Goal: Task Accomplishment & Management: Manage account settings

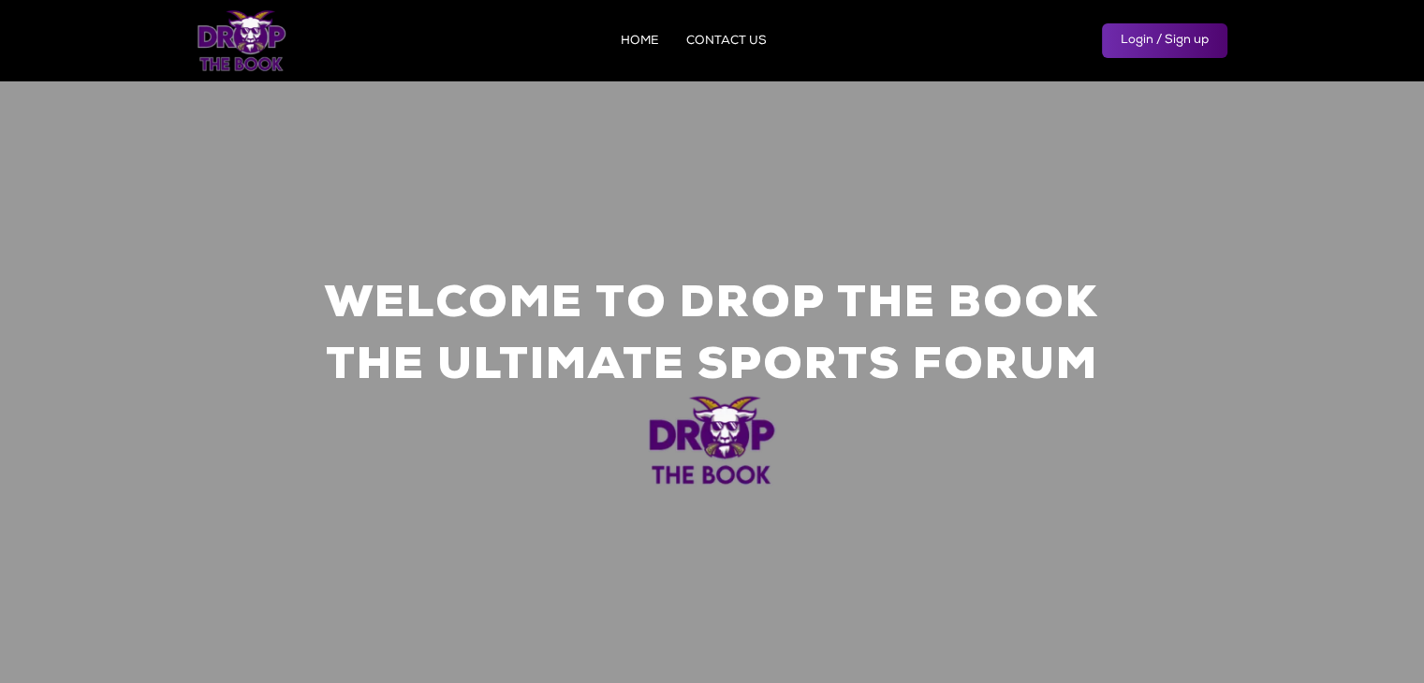
click at [1156, 42] on link "Login / Sign up" at bounding box center [1164, 40] width 125 height 35
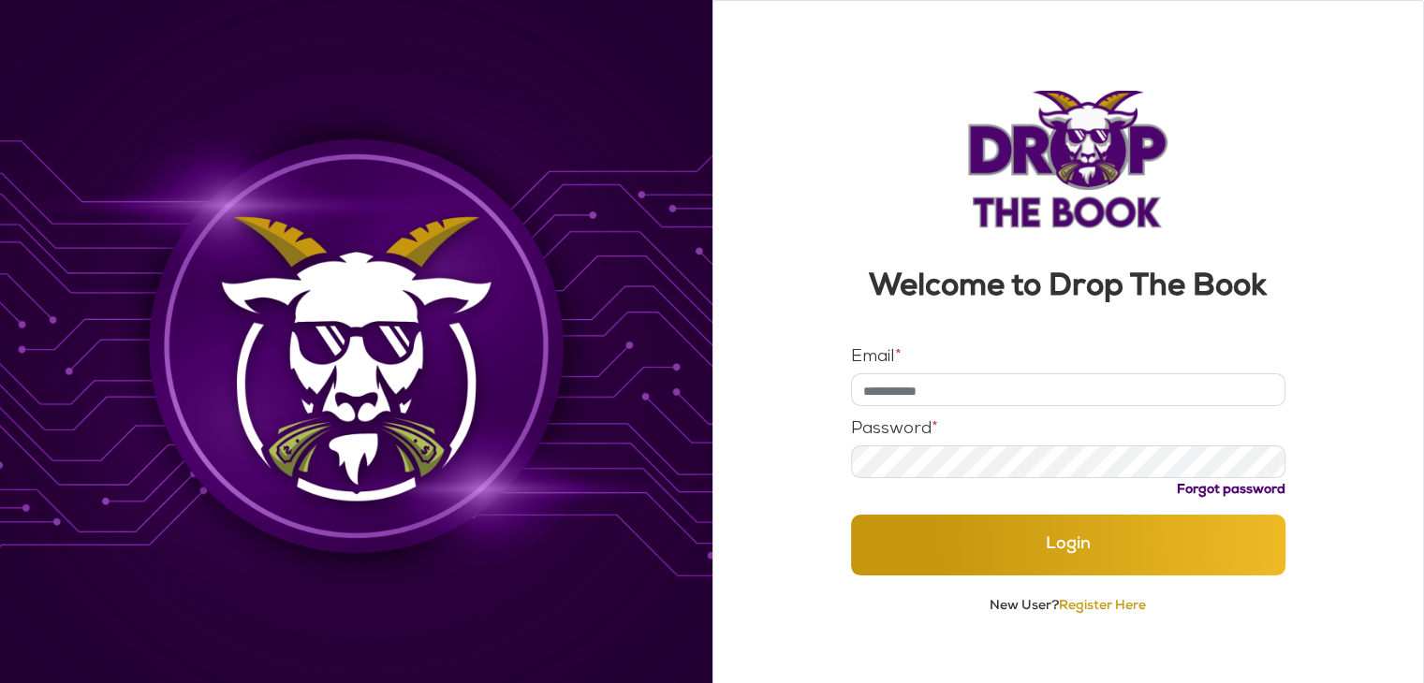
click at [955, 390] on input "Email *" at bounding box center [1068, 389] width 434 height 33
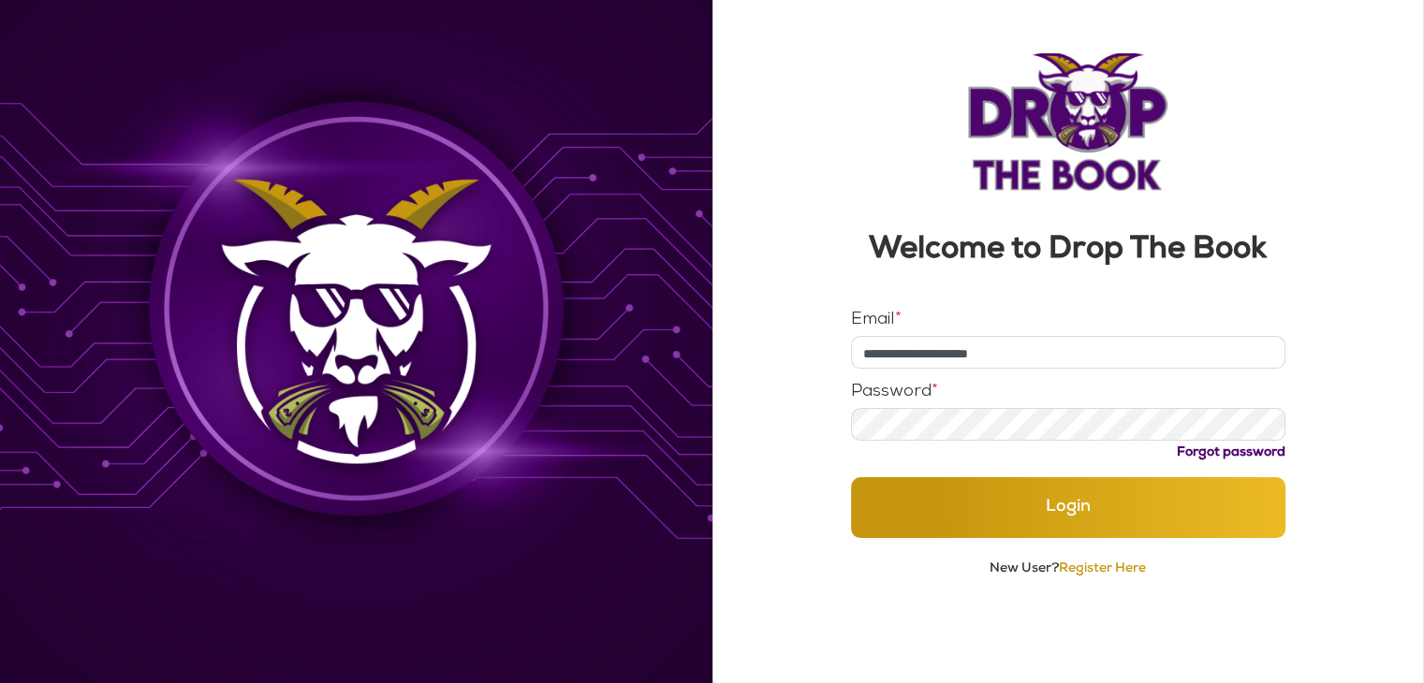
type input "**********"
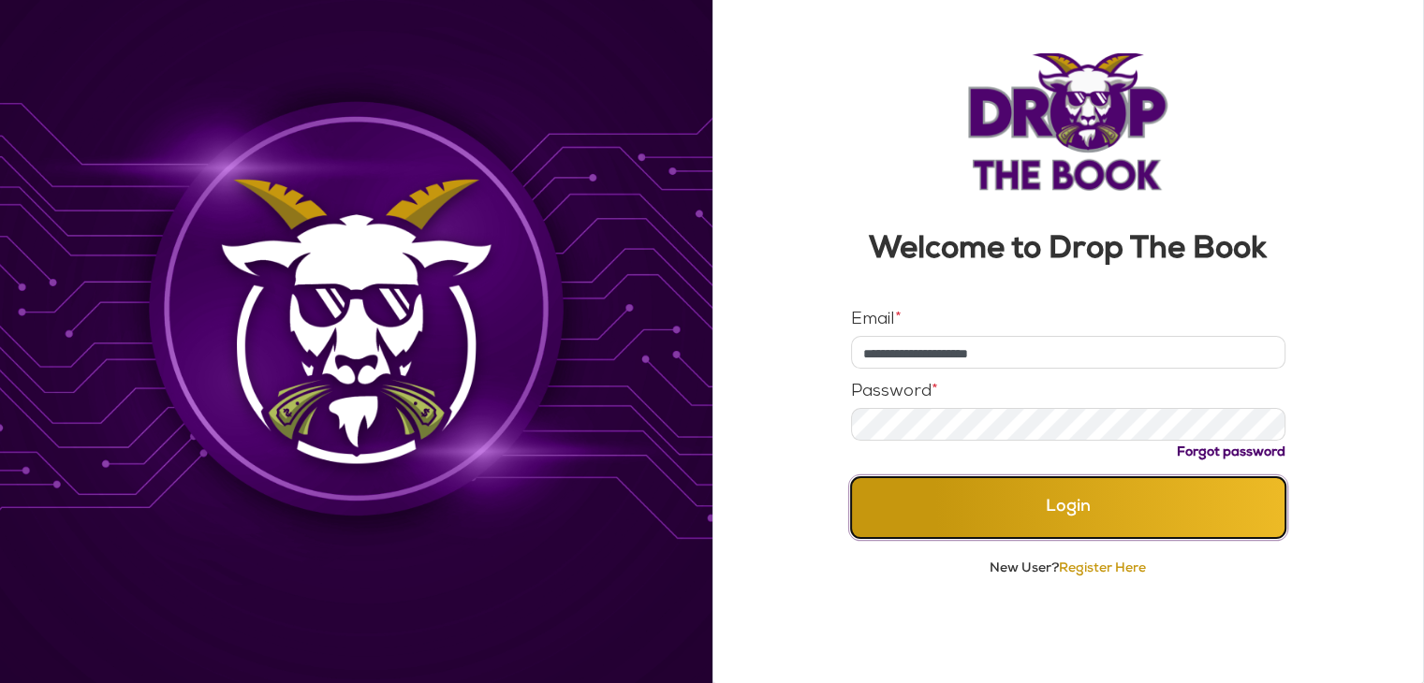
click at [1057, 521] on button "Login" at bounding box center [1068, 507] width 434 height 61
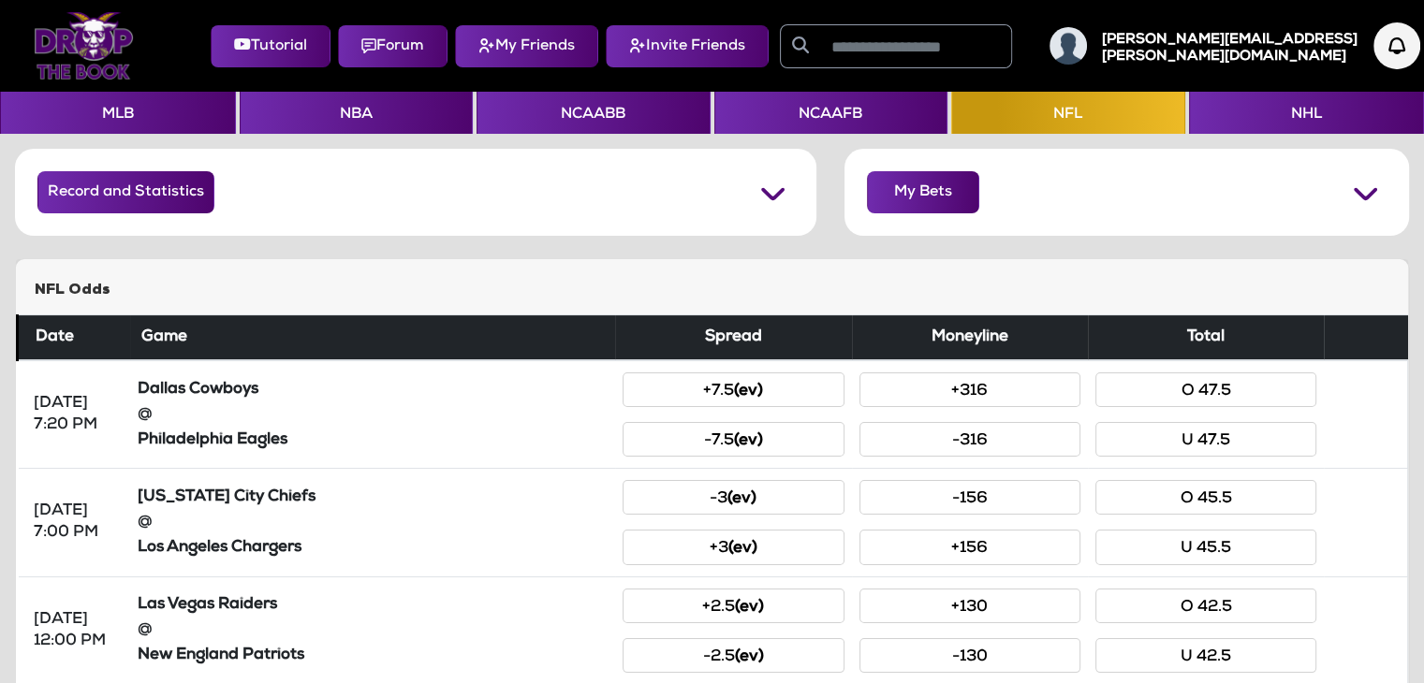
click at [1269, 49] on h5 "[PERSON_NAME][EMAIL_ADDRESS][PERSON_NAME][DOMAIN_NAME]" at bounding box center [1230, 49] width 256 height 34
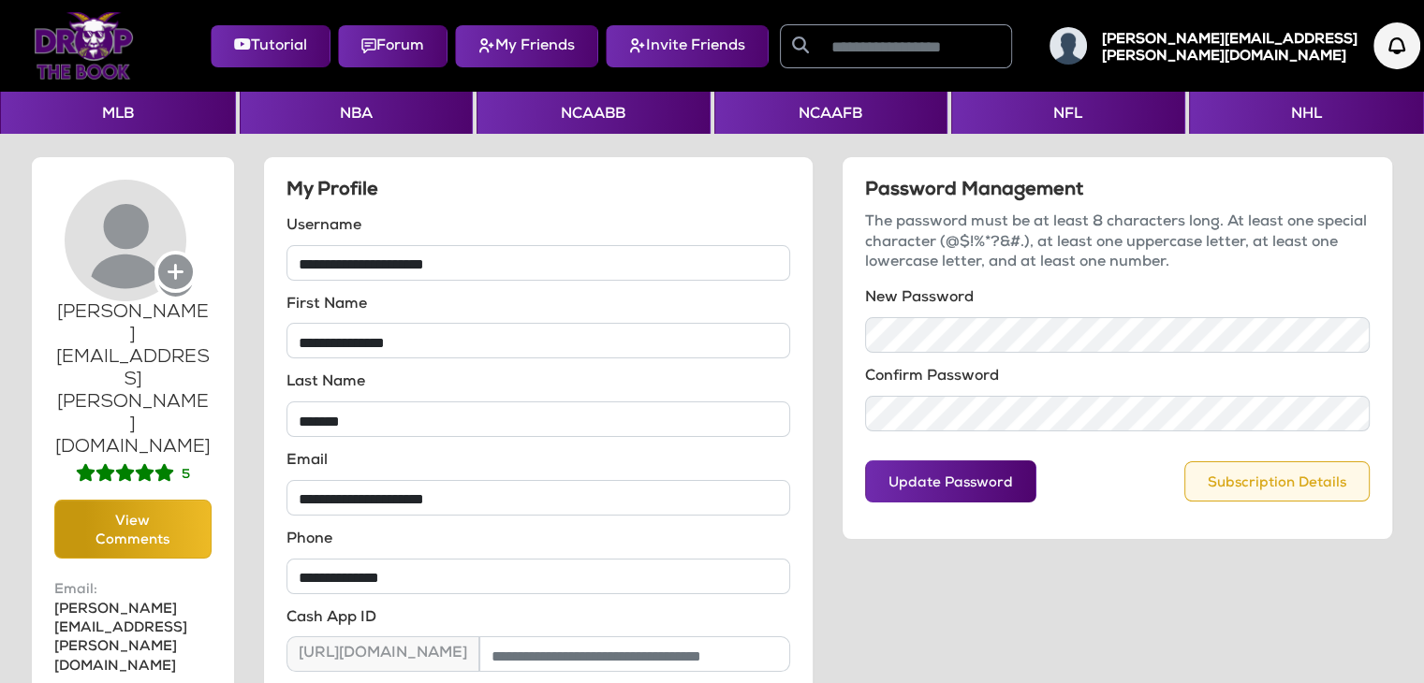
click at [1190, 469] on button "Subscription Details" at bounding box center [1276, 481] width 185 height 40
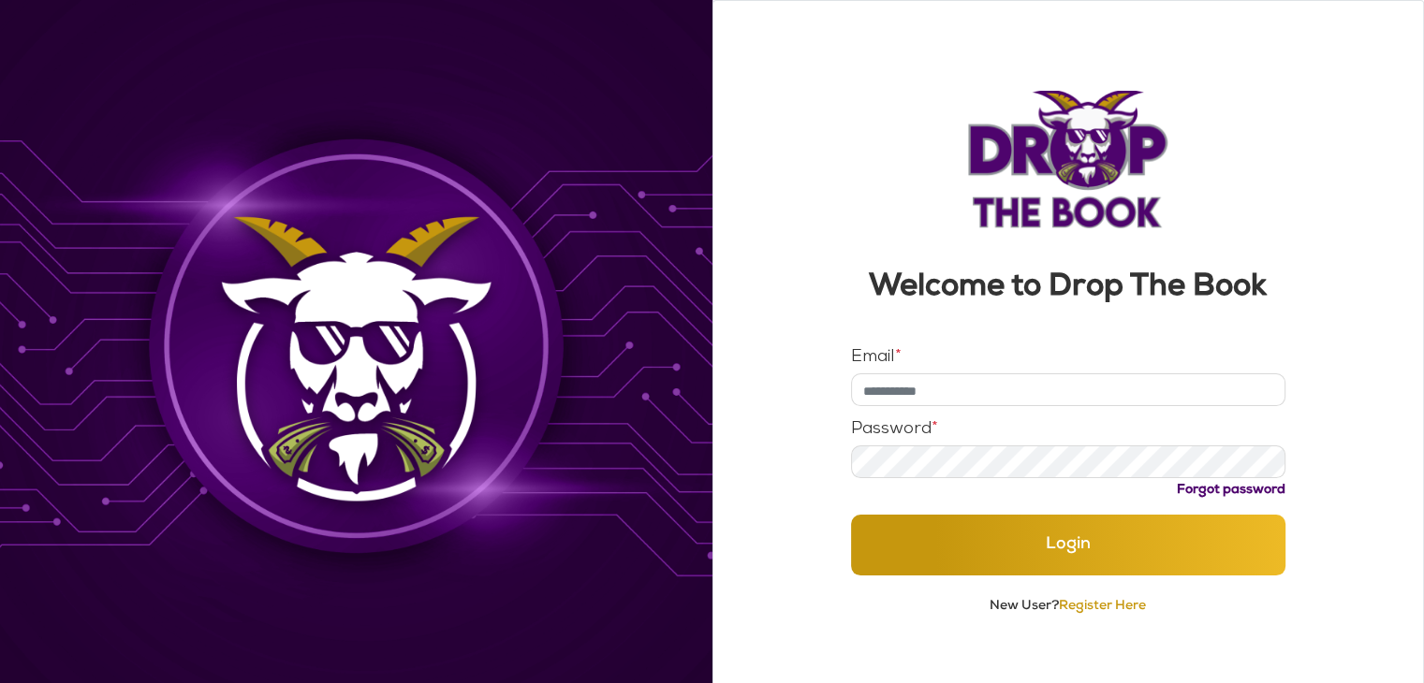
click at [911, 387] on input "Email *" at bounding box center [1068, 389] width 434 height 33
type input "**********"
click at [851, 515] on button "Login" at bounding box center [1068, 545] width 434 height 61
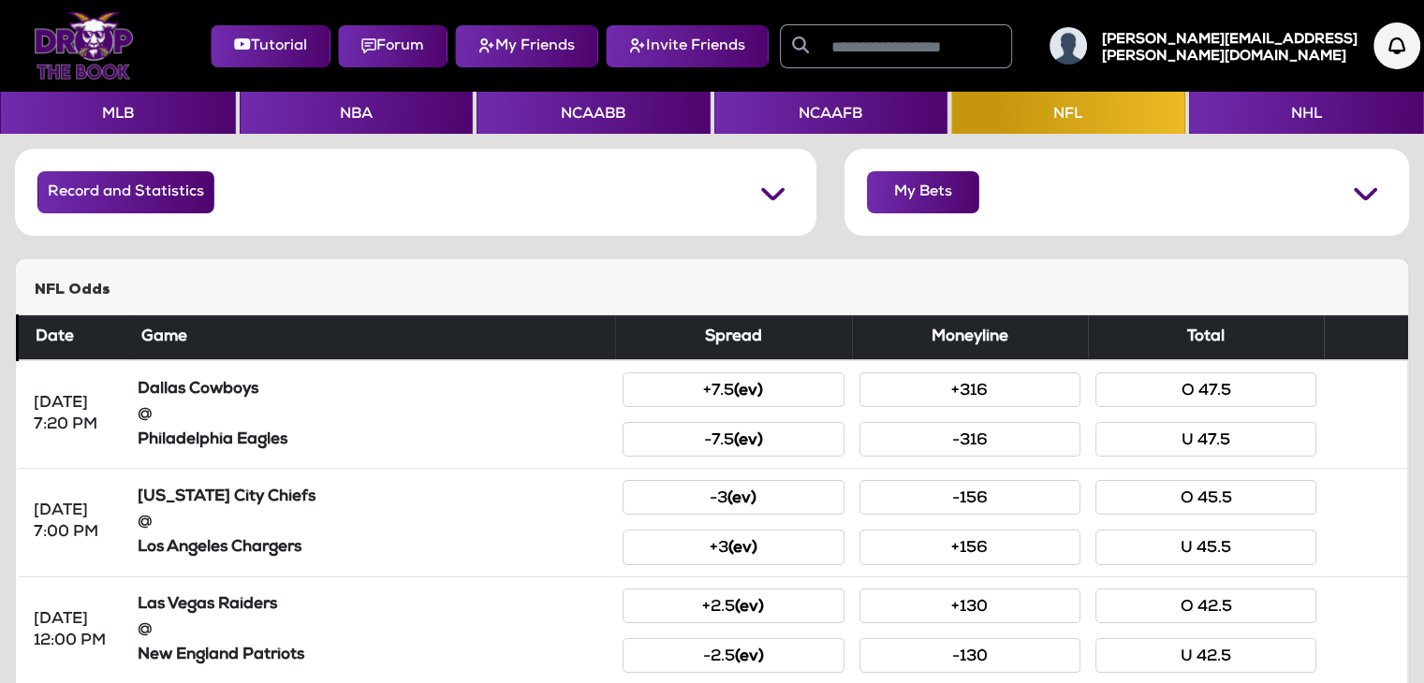
click at [1297, 45] on h5 "[PERSON_NAME][EMAIL_ADDRESS][PERSON_NAME][DOMAIN_NAME]" at bounding box center [1230, 49] width 256 height 34
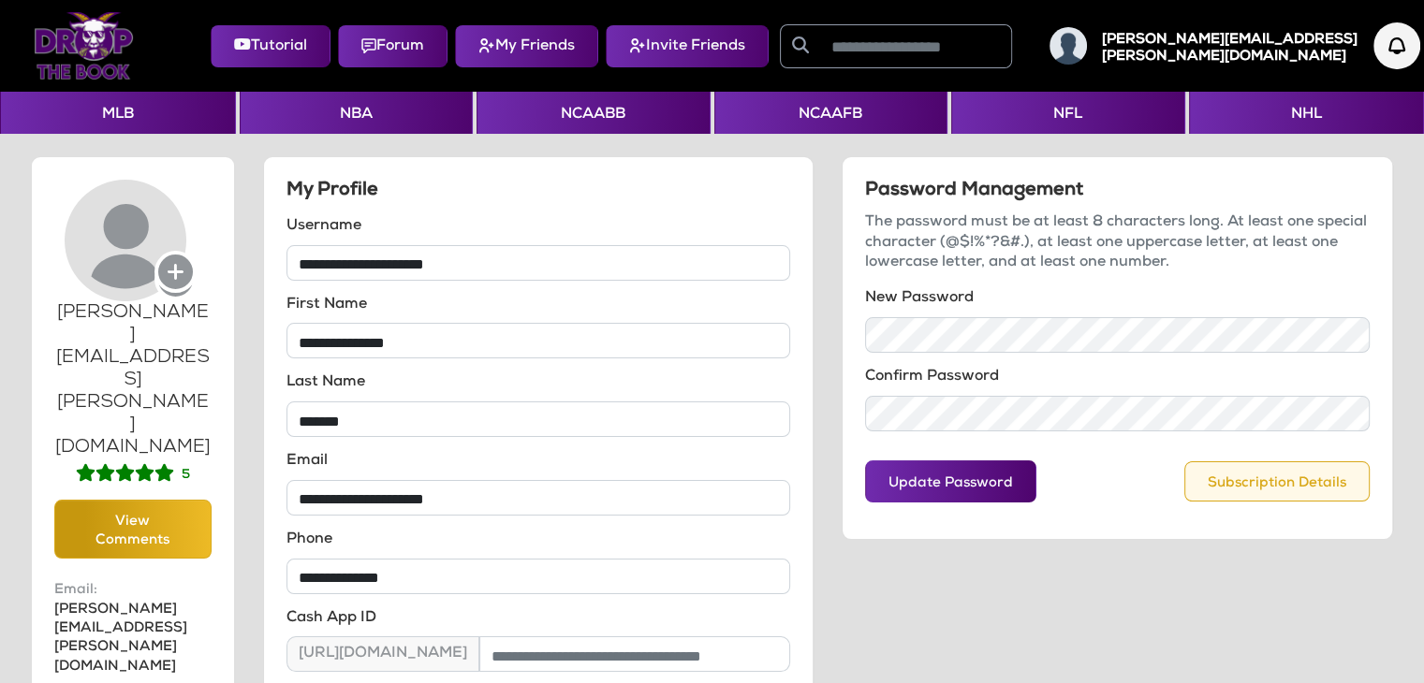
click at [1256, 488] on button "Subscription Details" at bounding box center [1276, 481] width 185 height 40
